Goal: Navigation & Orientation: Understand site structure

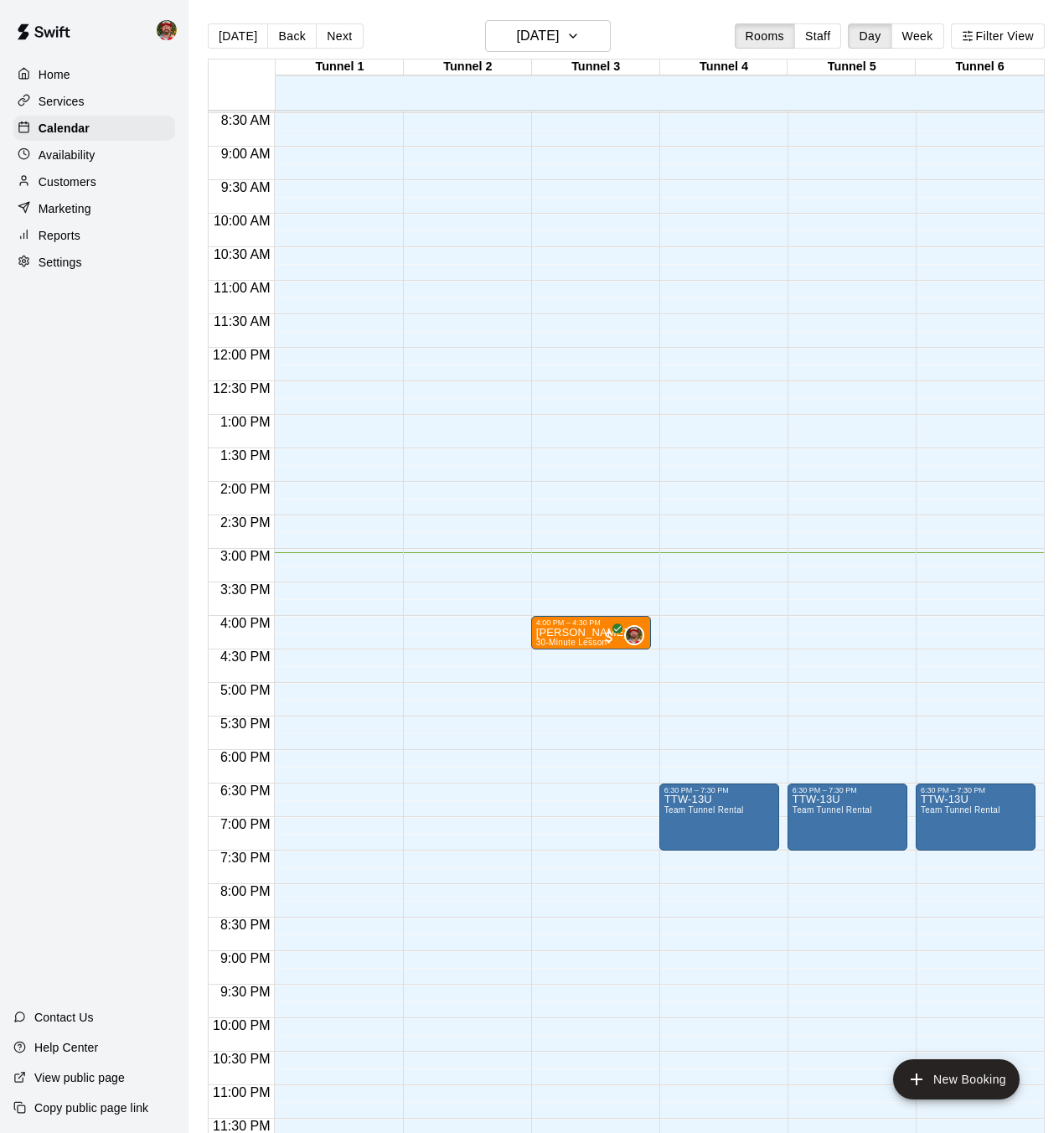
scroll to position [1, 0]
click at [69, 77] on p "Home" at bounding box center [55, 74] width 32 height 17
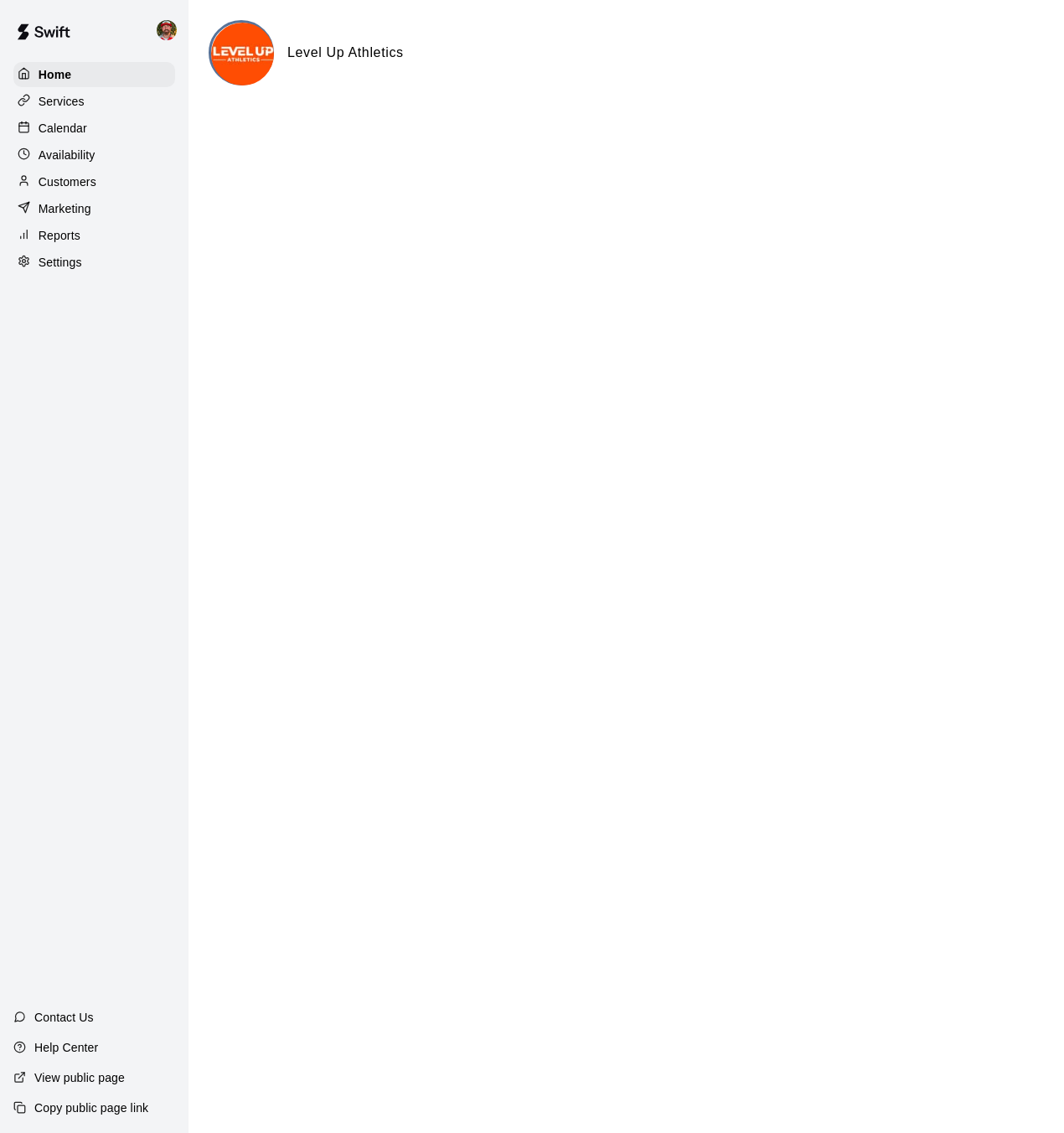
click at [66, 107] on p "Services" at bounding box center [62, 101] width 46 height 17
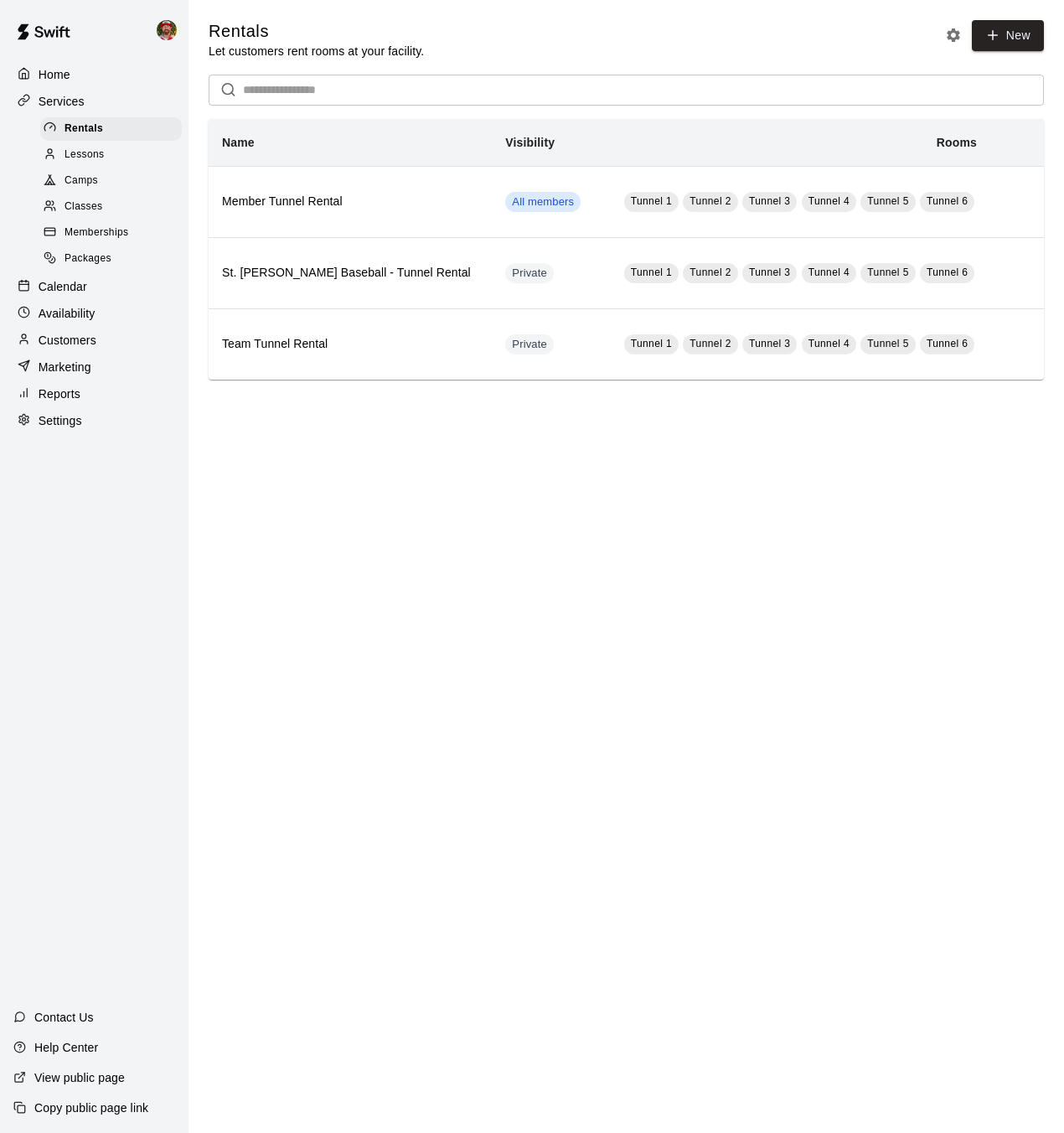
click at [78, 148] on span "Lessons" at bounding box center [85, 155] width 40 height 17
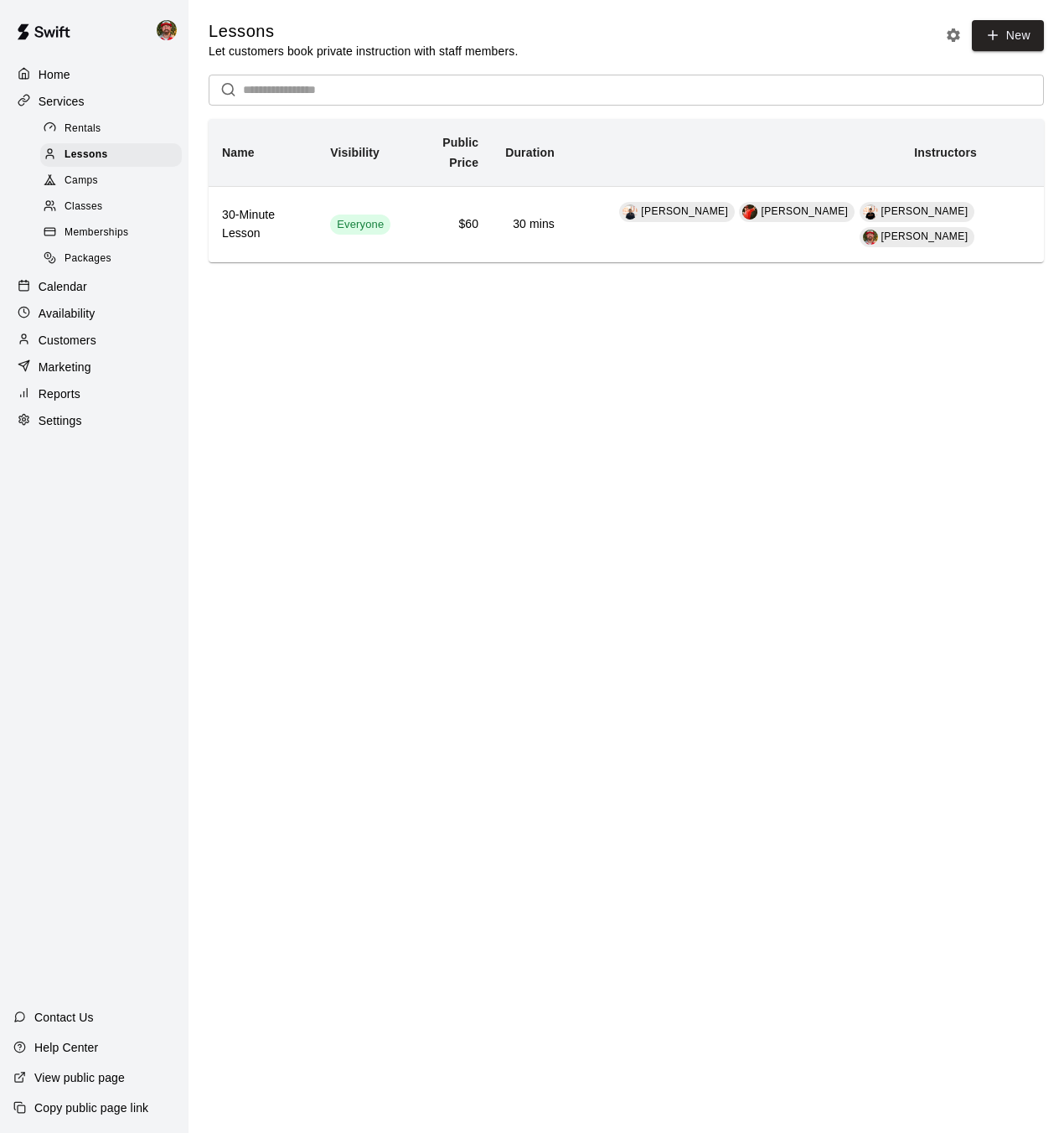
click at [99, 259] on span "Packages" at bounding box center [88, 259] width 47 height 17
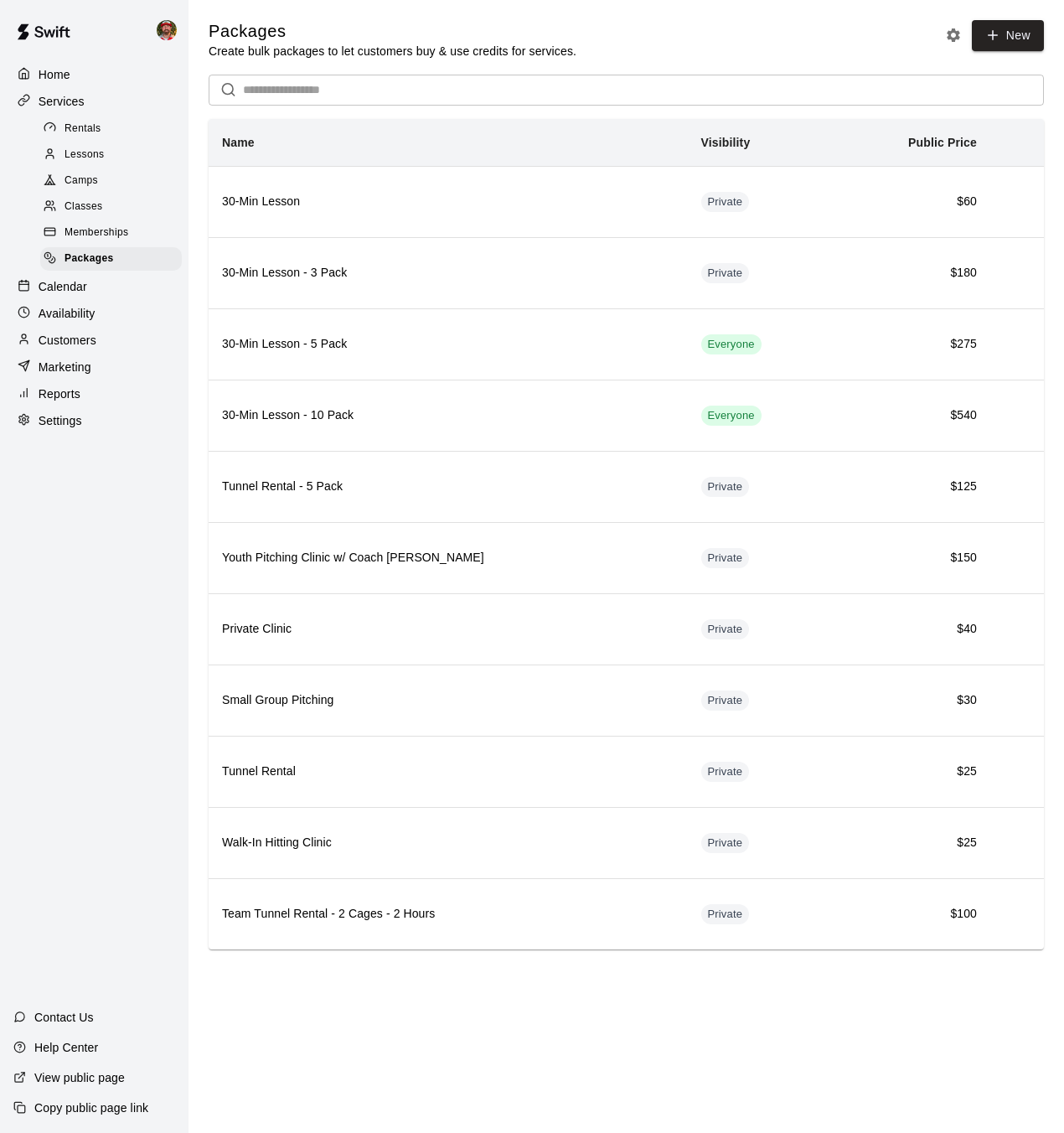
click at [45, 28] on img at bounding box center [43, 32] width 87 height 50
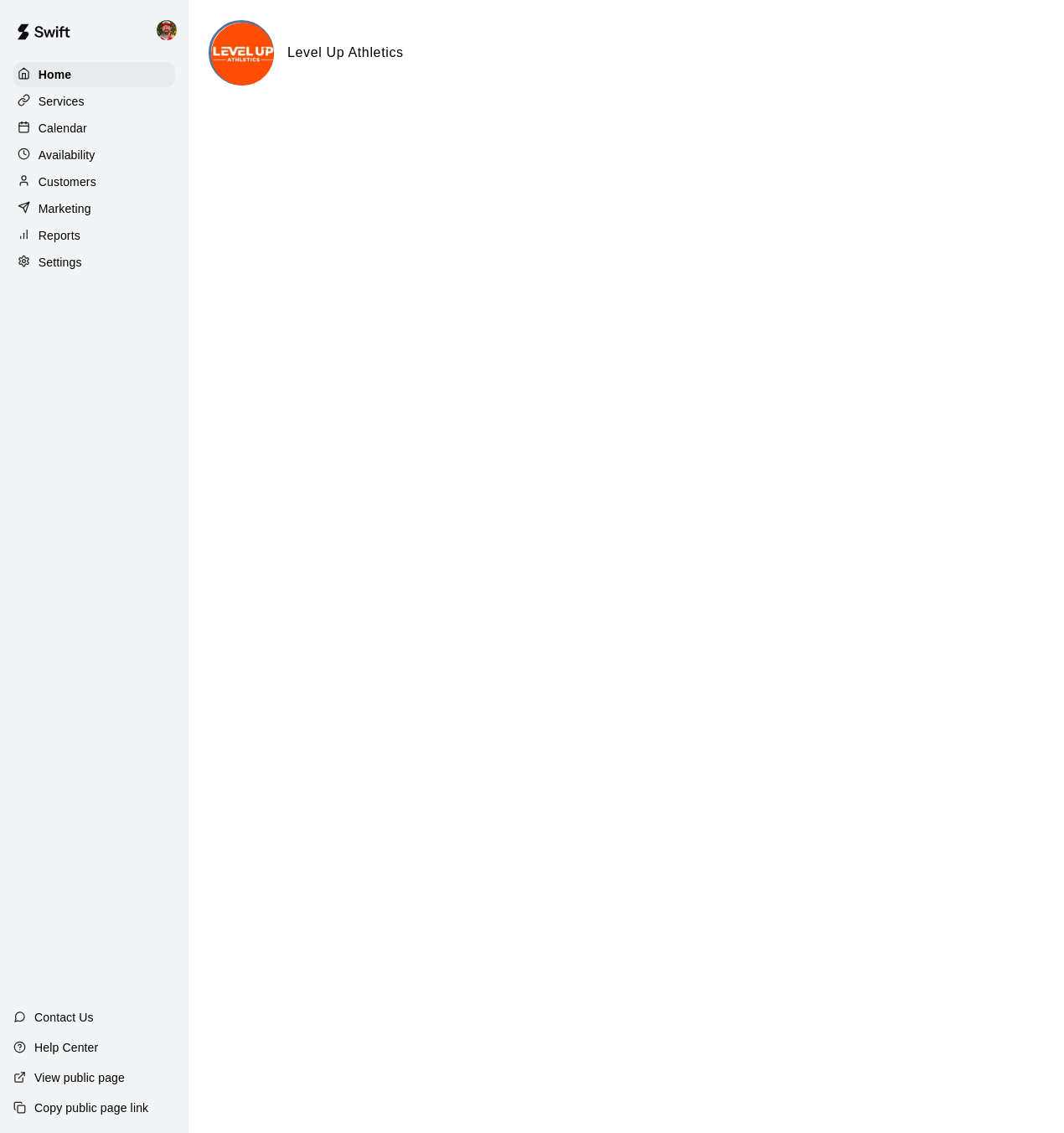
click at [59, 126] on p "Calendar" at bounding box center [63, 128] width 49 height 17
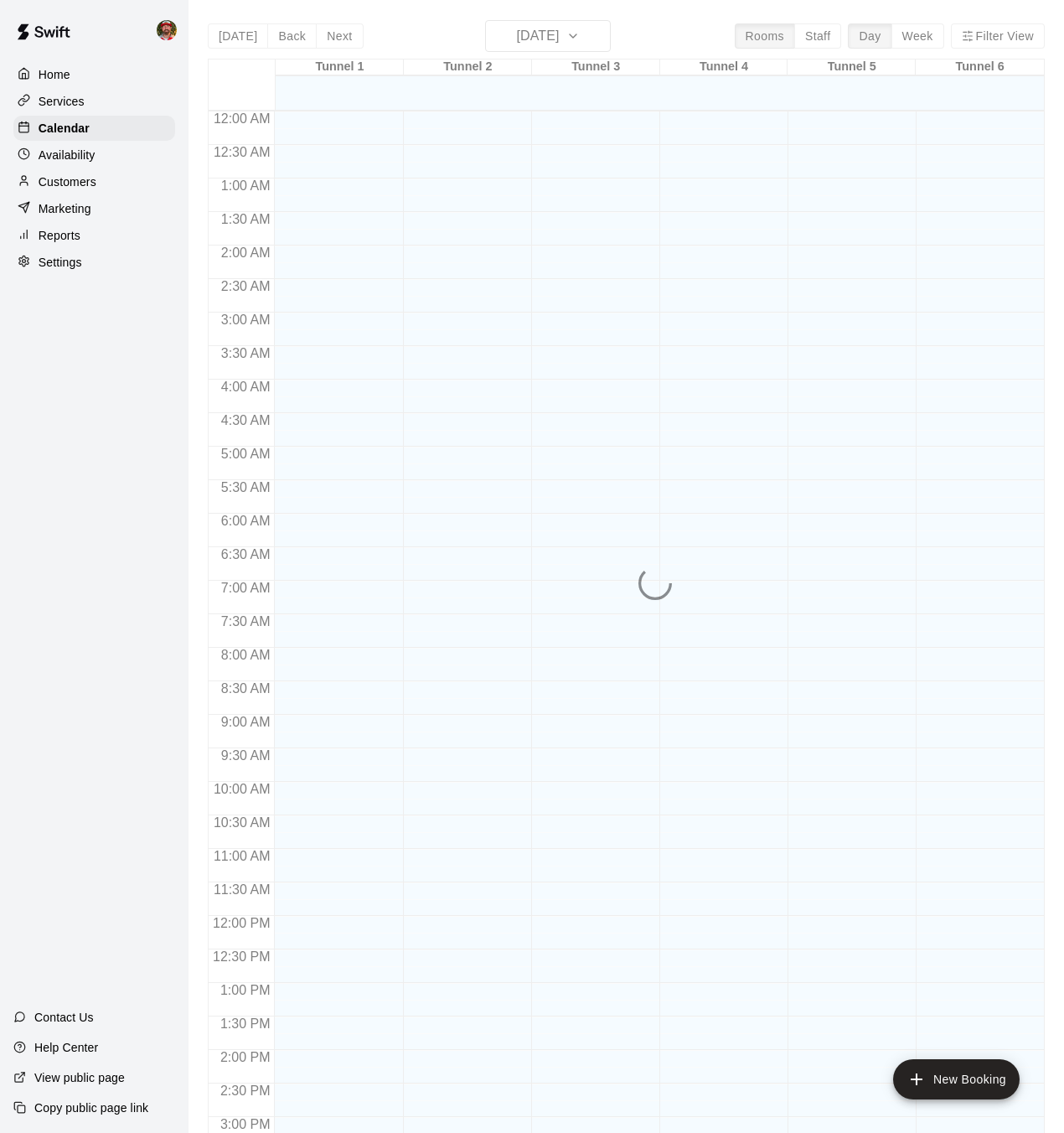
scroll to position [519, 0]
